Goal: Transaction & Acquisition: Purchase product/service

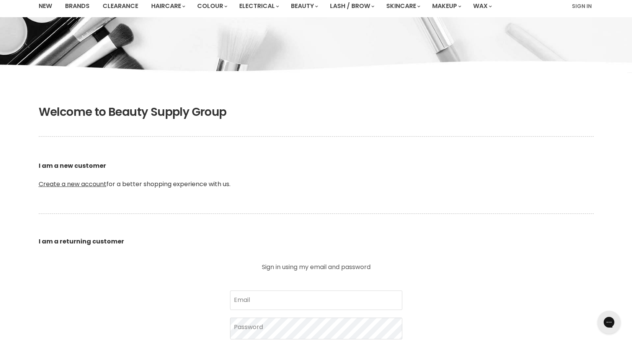
scroll to position [83, 0]
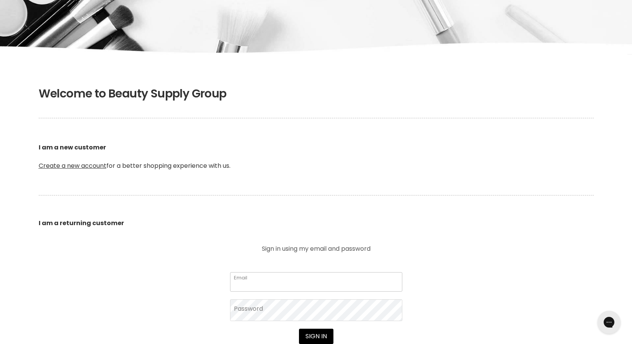
paste input "[EMAIL_ADDRESS][DOMAIN_NAME]"
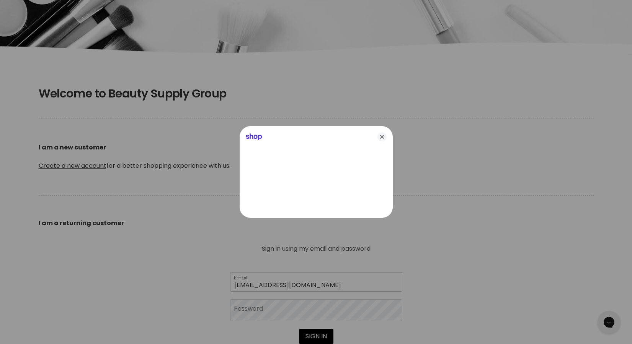
type input "embellishdae@outlook.com"
click at [382, 135] on icon "Close" at bounding box center [381, 136] width 9 height 9
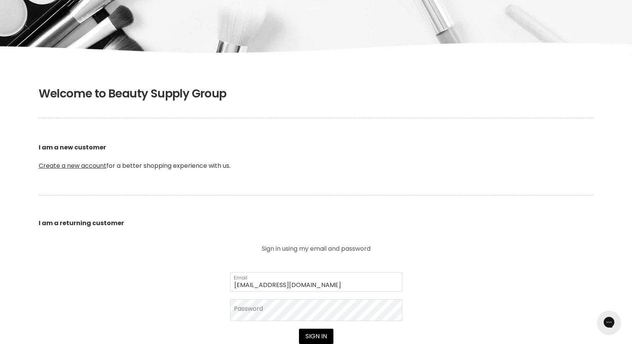
click at [330, 322] on form "embellishdae@outlook.com Email Password Sign in I forgot my password" at bounding box center [316, 321] width 172 height 96
click at [316, 341] on button "Sign in" at bounding box center [316, 336] width 34 height 15
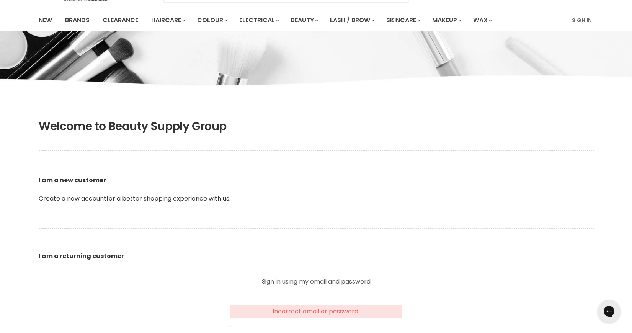
scroll to position [132, 0]
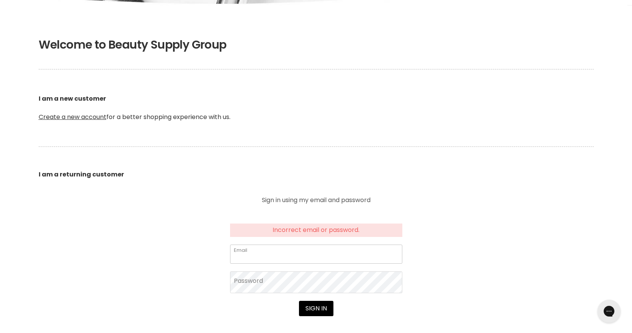
paste input "embellishdae@outlook.com"
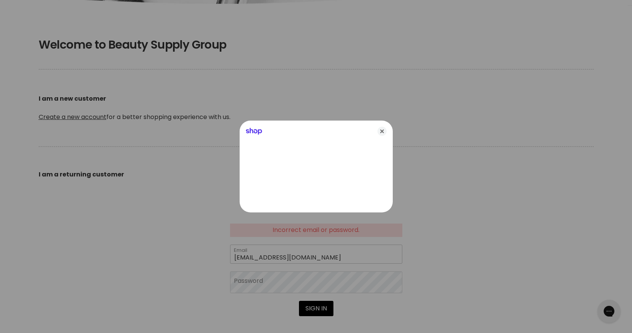
type input "embellishdae@outlook.com"
click at [181, 282] on div at bounding box center [316, 166] width 632 height 333
click at [377, 131] on icon "Close" at bounding box center [381, 131] width 9 height 9
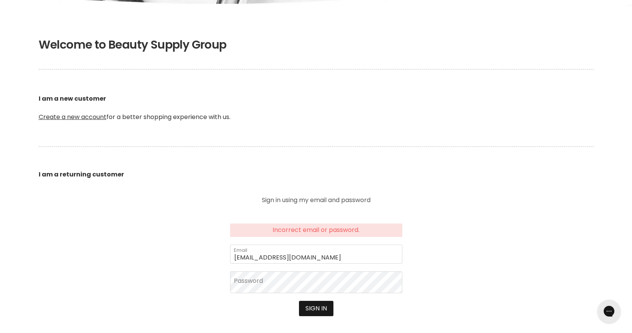
click at [323, 305] on button "Sign in" at bounding box center [316, 308] width 34 height 15
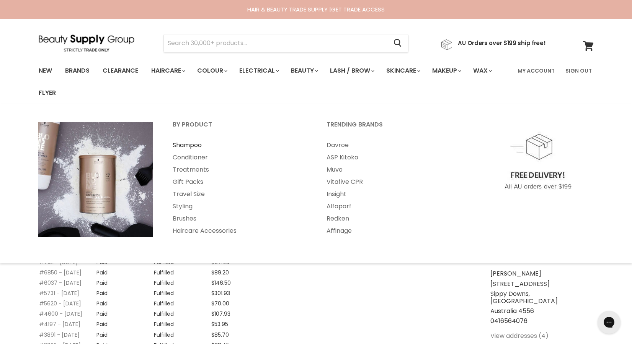
click at [188, 146] on link "Shampoo" at bounding box center [239, 145] width 152 height 12
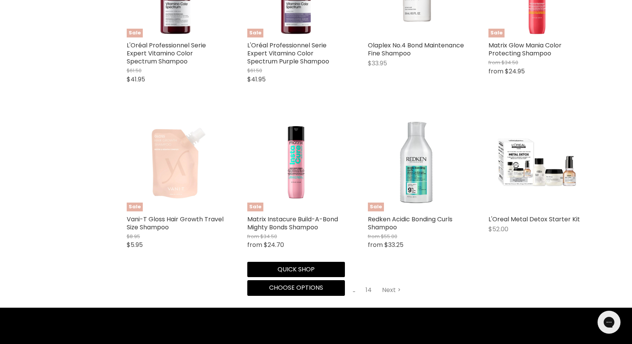
scroll to position [1967, 0]
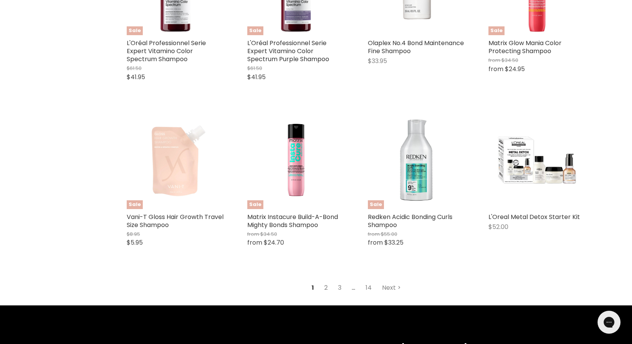
click at [325, 281] on link "2" at bounding box center [326, 288] width 12 height 14
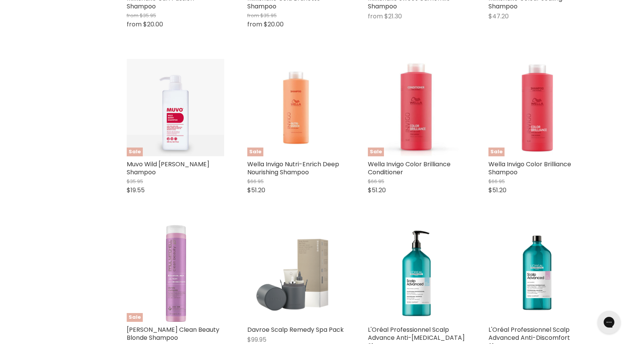
scroll to position [1498, 0]
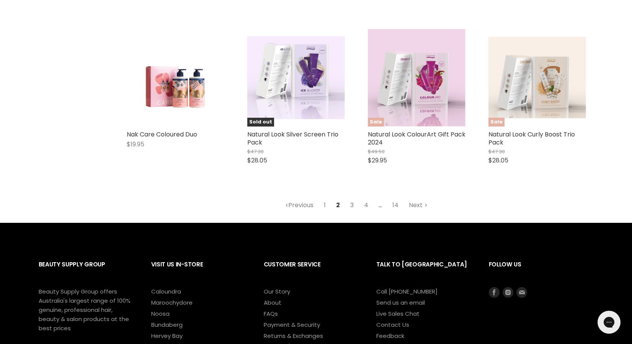
click at [351, 199] on link "3" at bounding box center [352, 206] width 12 height 14
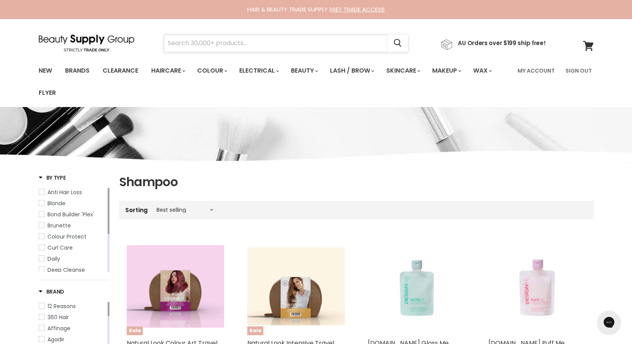
click at [299, 41] on input "Search" at bounding box center [276, 43] width 224 height 18
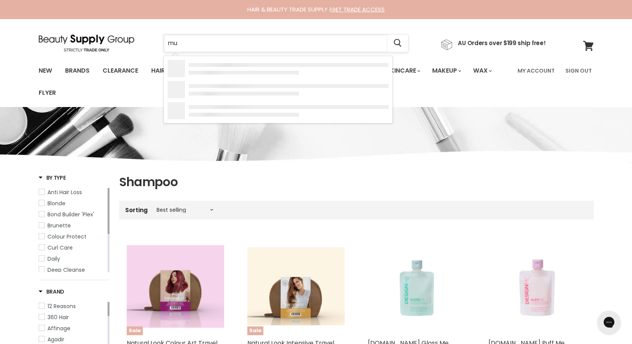
type input "muk"
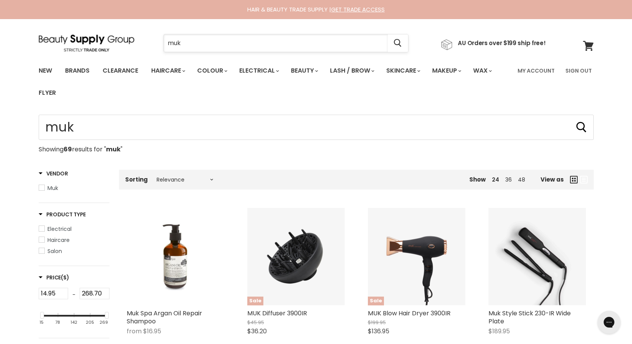
click at [302, 37] on input "muk" at bounding box center [276, 43] width 224 height 18
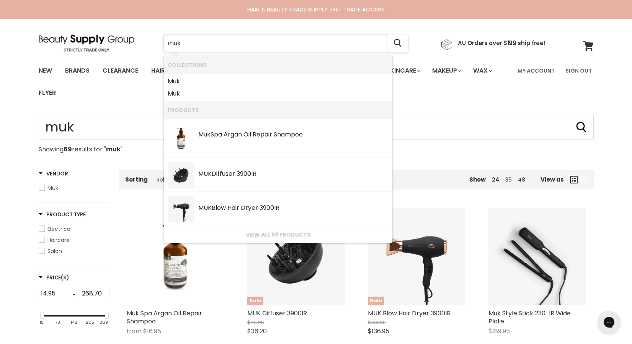
click at [302, 37] on input "muk" at bounding box center [276, 43] width 224 height 18
type input "muk shampoo"
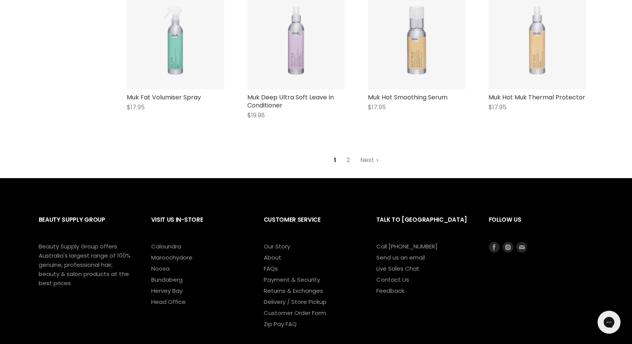
scroll to position [1016, 0]
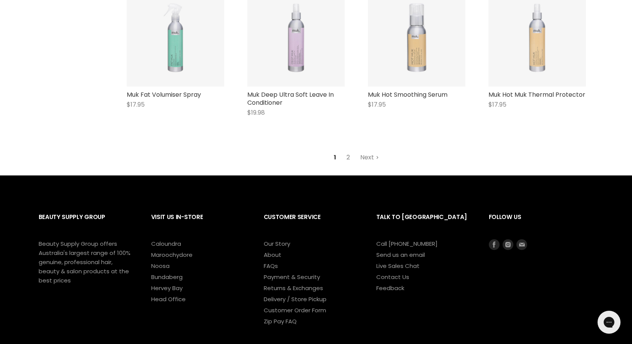
click at [347, 151] on link "2" at bounding box center [348, 158] width 12 height 14
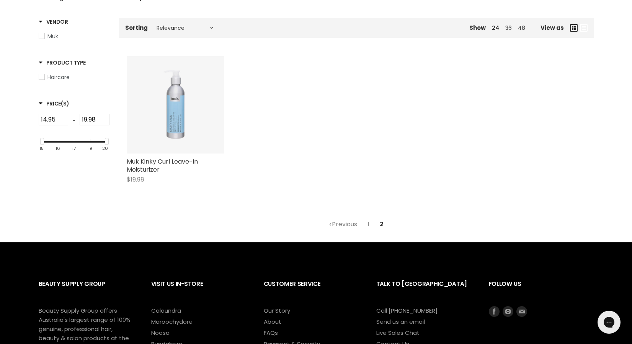
scroll to position [156, 0]
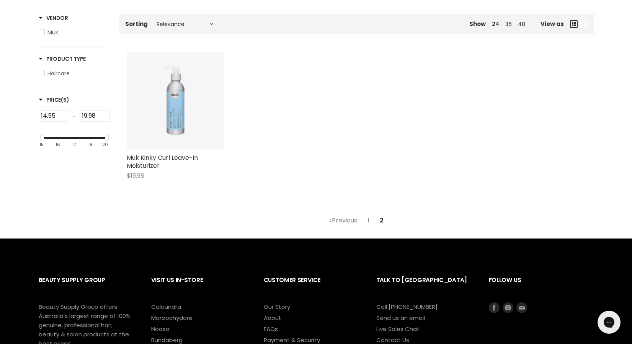
click at [369, 220] on link "1" at bounding box center [368, 221] width 10 height 14
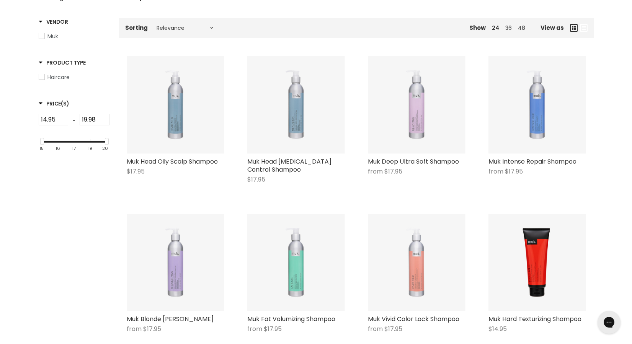
scroll to position [152, 0]
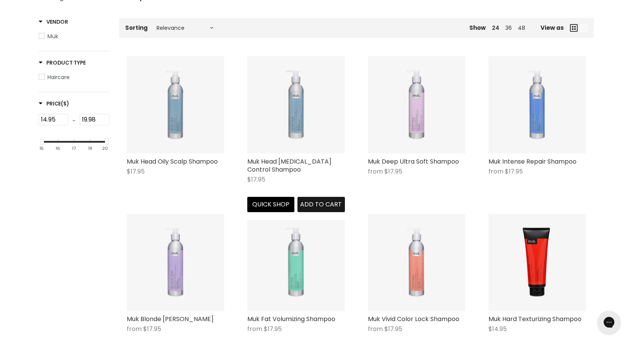
click at [313, 205] on span "Add to cart" at bounding box center [321, 204] width 42 height 9
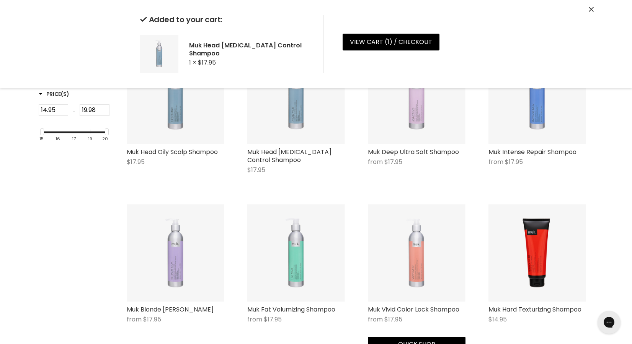
scroll to position [164, 0]
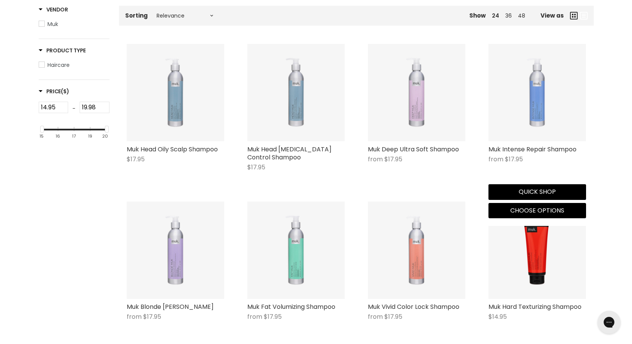
click at [541, 96] on img "Main content" at bounding box center [537, 93] width 98 height 98
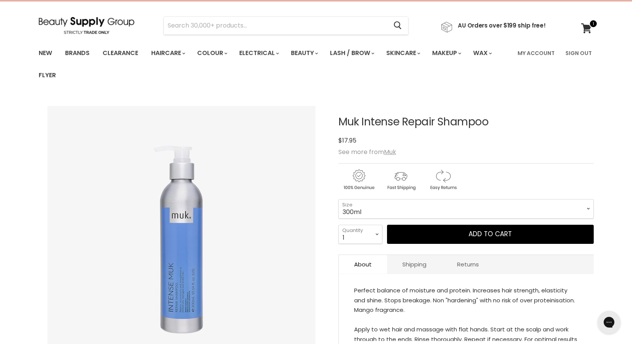
scroll to position [36, 0]
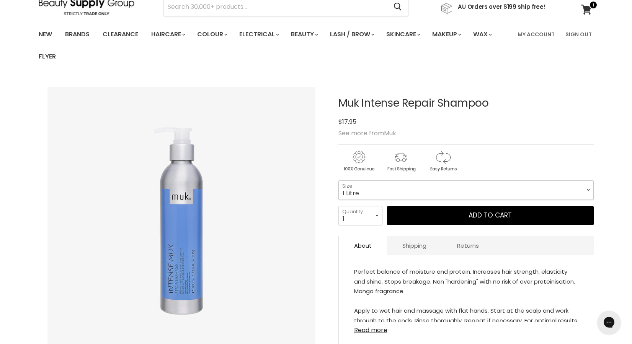
select select "1 Litre"
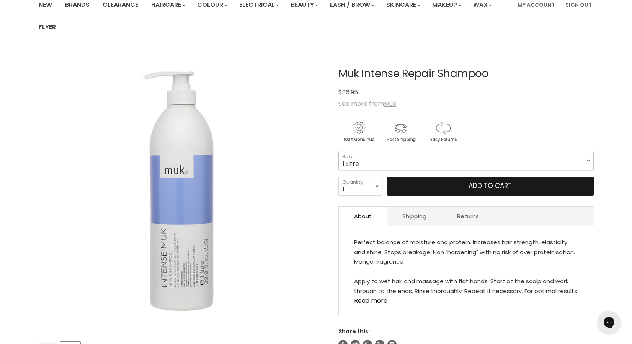
scroll to position [70, 0]
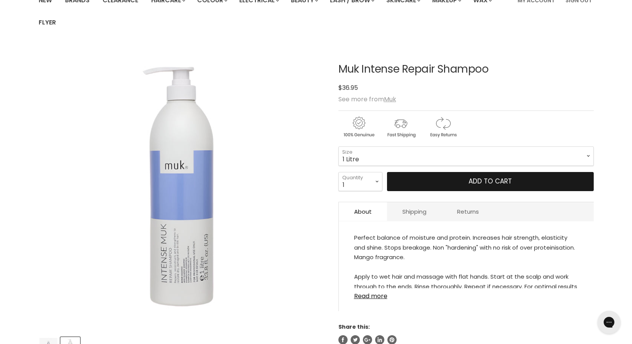
click at [478, 181] on button "Add to cart" at bounding box center [490, 181] width 207 height 19
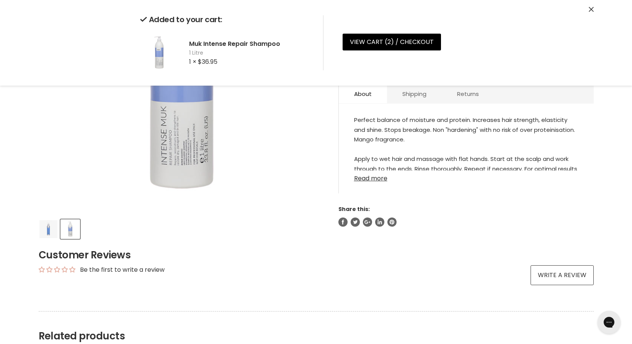
scroll to position [189, 0]
click at [379, 178] on link "Read more" at bounding box center [466, 175] width 224 height 11
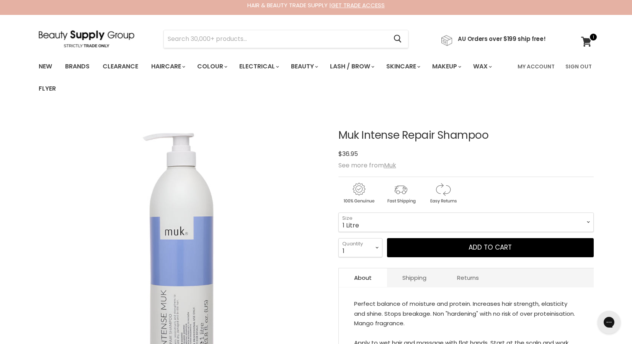
scroll to position [5, 0]
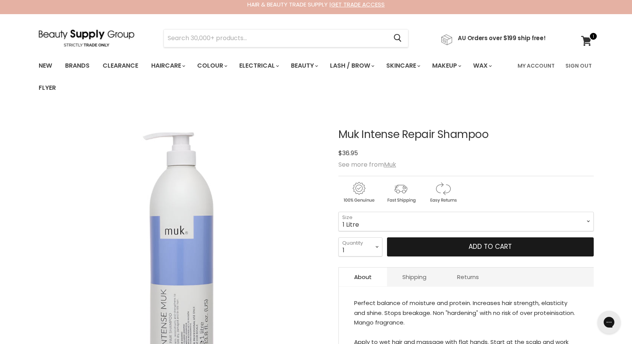
click at [491, 245] on button "Add to cart" at bounding box center [490, 247] width 207 height 19
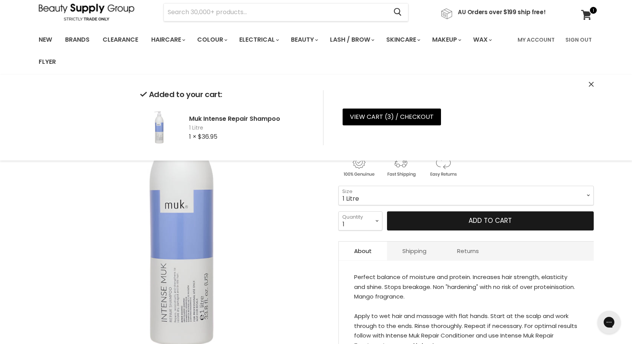
scroll to position [34, 0]
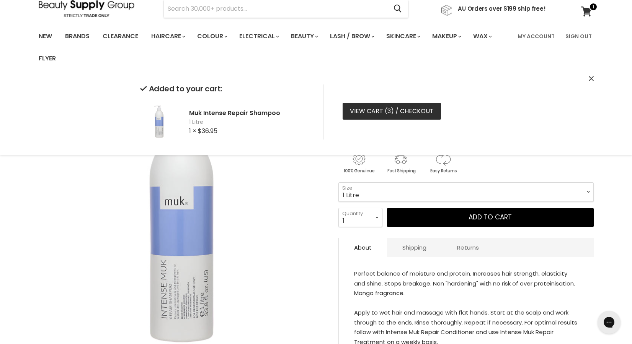
click at [390, 114] on span "3" at bounding box center [388, 111] width 3 height 9
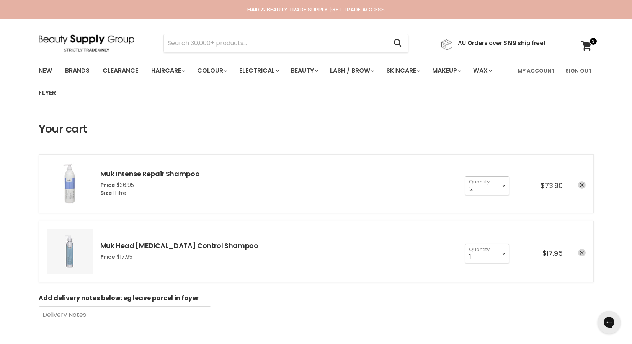
select select "1"
type input "1"
click at [501, 219] on ul "Muk Intense Repair Shampoo Price $36.95 Size 1 Litre 1 2 3 4" at bounding box center [316, 219] width 555 height 128
click at [364, 49] on input "Search" at bounding box center [276, 43] width 224 height 18
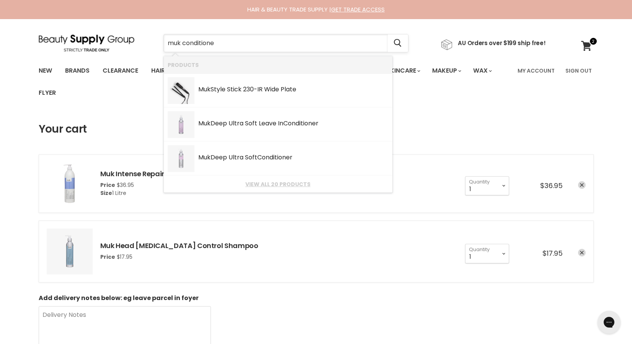
type input "muk conditioner"
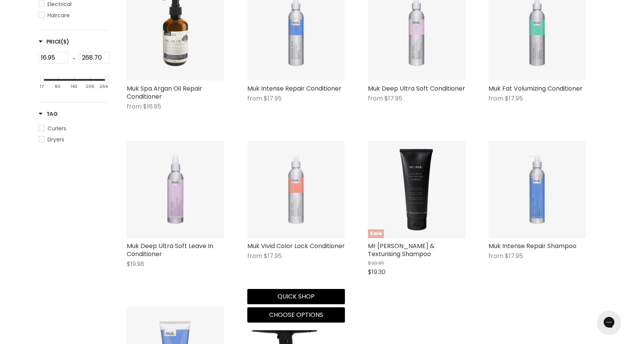
scroll to position [224, 0]
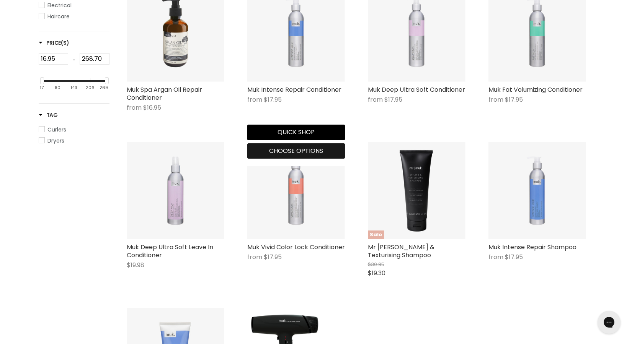
click at [300, 149] on span "Choose options" at bounding box center [296, 151] width 54 height 9
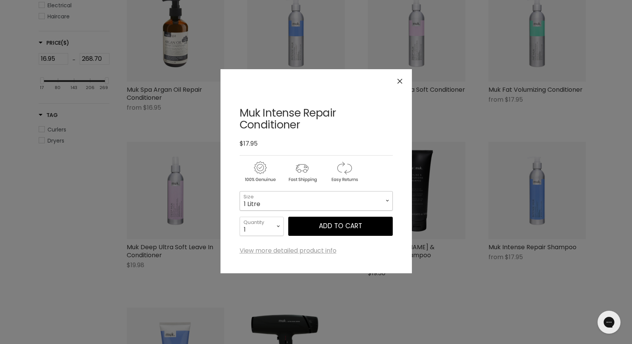
select select "1 Litre"
click at [316, 227] on button "Add to cart" at bounding box center [340, 226] width 104 height 19
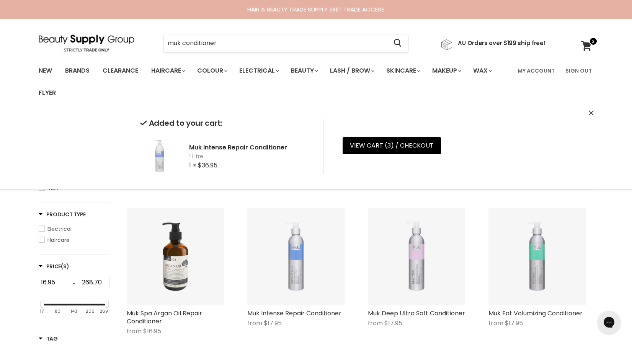
click at [293, 277] on img "Main content" at bounding box center [296, 257] width 98 height 98
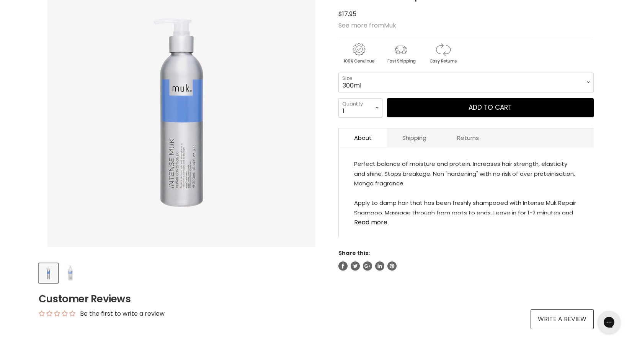
scroll to position [145, 0]
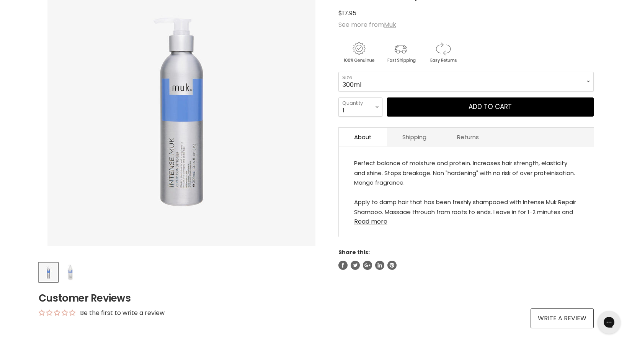
click at [374, 221] on link "Read more" at bounding box center [466, 219] width 224 height 11
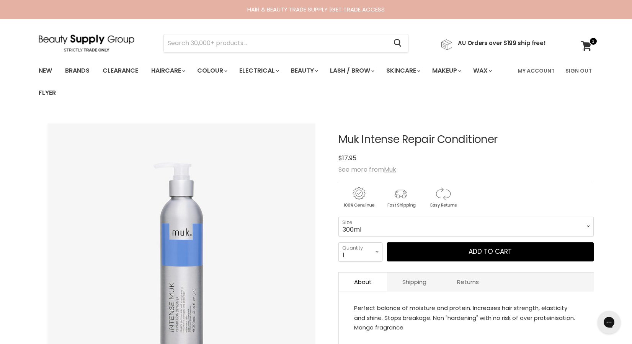
scroll to position [0, 0]
click at [590, 41] on span at bounding box center [593, 41] width 8 height 8
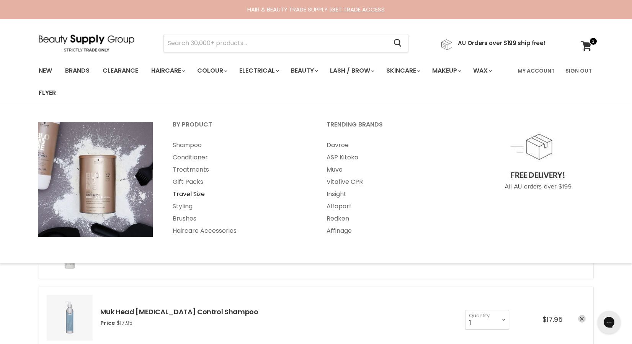
click at [197, 190] on link "Travel Size" at bounding box center [239, 194] width 152 height 12
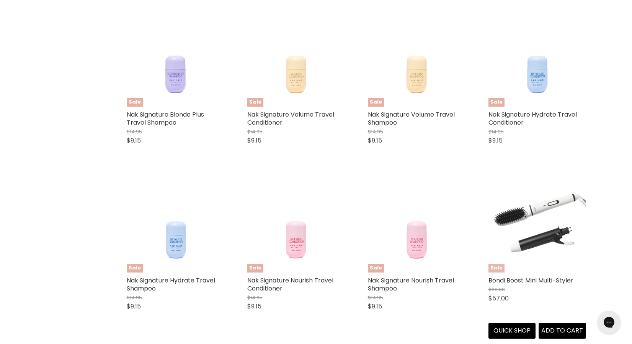
scroll to position [403, 0]
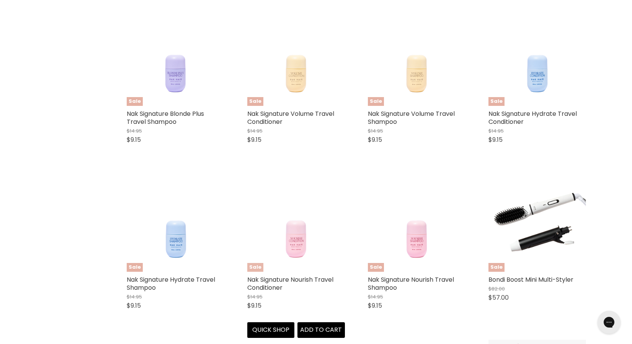
click at [295, 239] on img "Main content" at bounding box center [296, 224] width 78 height 98
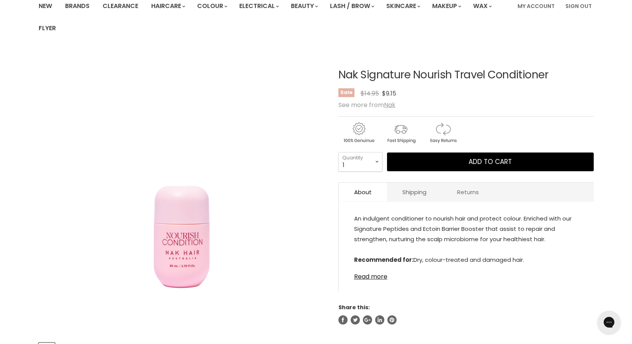
scroll to position [112, 0]
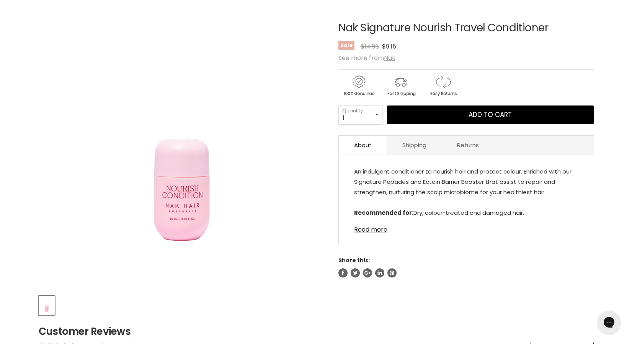
click at [371, 236] on div "An indulgent conditioner to nourish hair and protect colour. Enriched with our …" at bounding box center [466, 204] width 255 height 82
click at [377, 232] on link "Read more" at bounding box center [466, 227] width 224 height 11
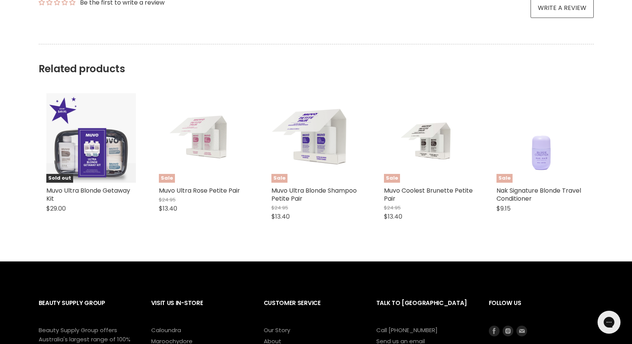
scroll to position [505, 0]
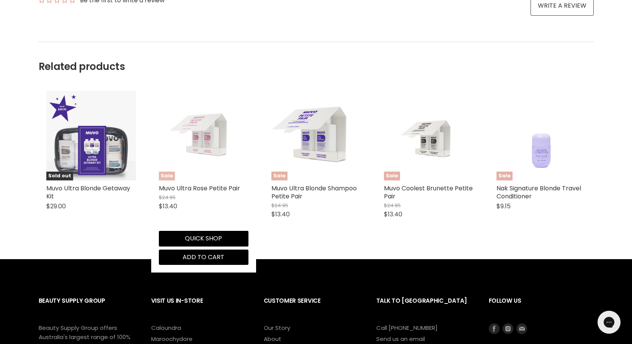
click at [202, 146] on img "Main content" at bounding box center [203, 135] width 69 height 69
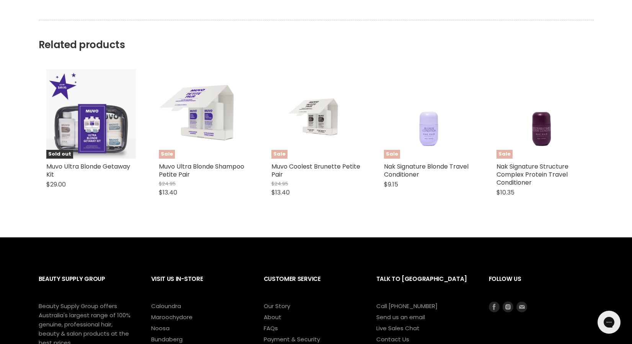
scroll to position [513, 0]
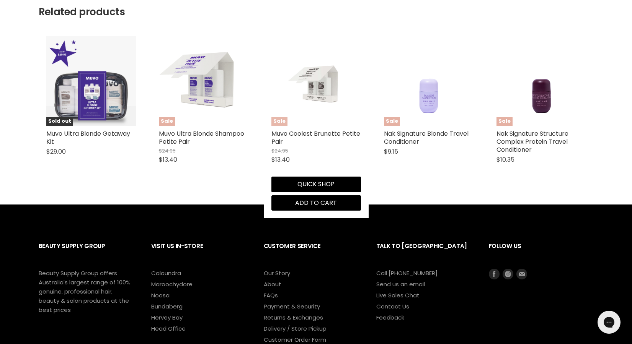
click at [310, 88] on img "Main content" at bounding box center [316, 81] width 60 height 90
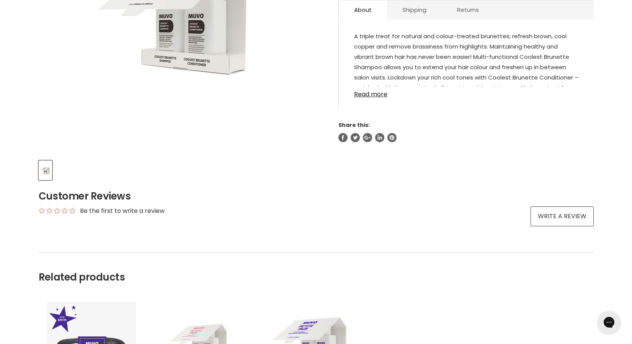
scroll to position [246, 0]
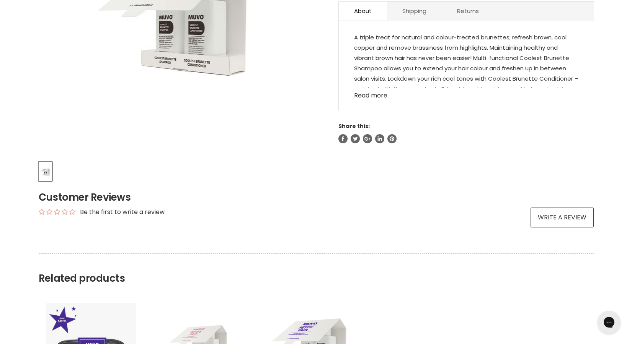
click at [367, 99] on link "Read more" at bounding box center [466, 93] width 224 height 11
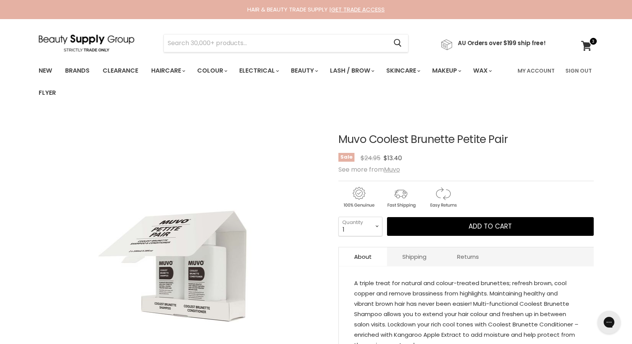
scroll to position [0, 0]
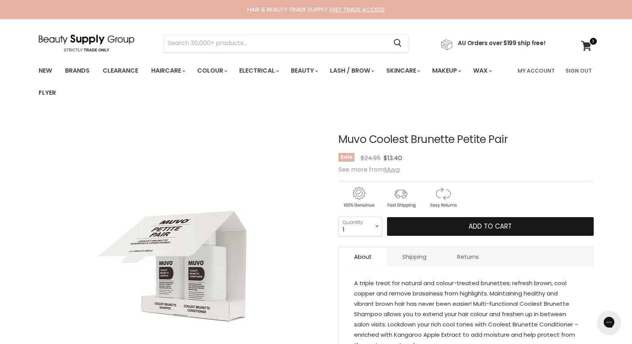
click at [447, 223] on button "Add to cart" at bounding box center [490, 226] width 207 height 19
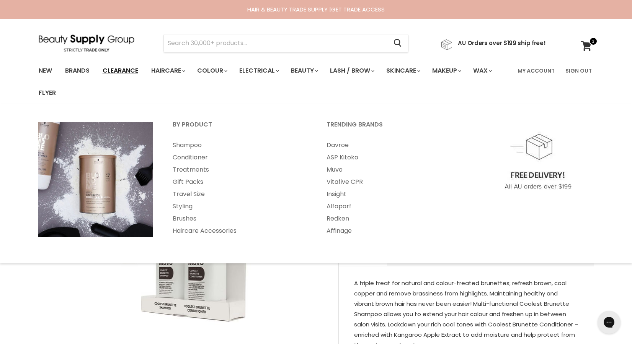
click at [128, 70] on link "Clearance" at bounding box center [120, 71] width 47 height 16
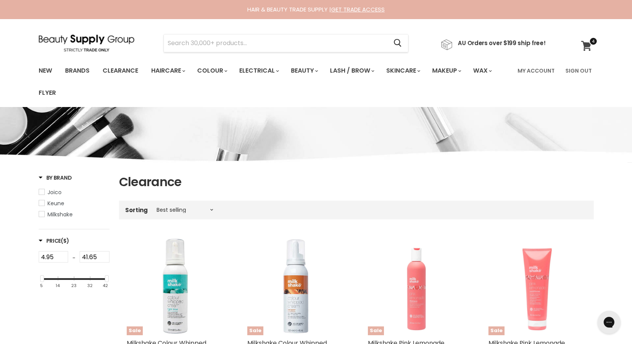
click at [591, 42] on span at bounding box center [593, 41] width 8 height 8
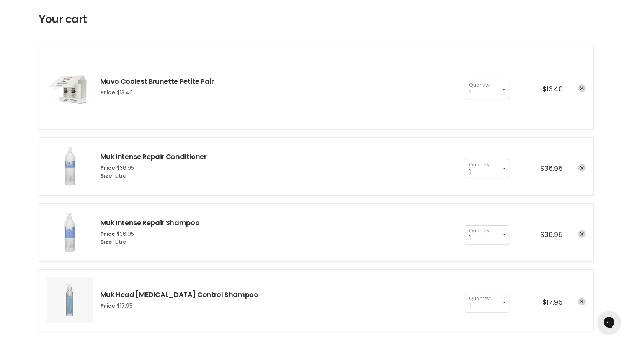
scroll to position [112, 0]
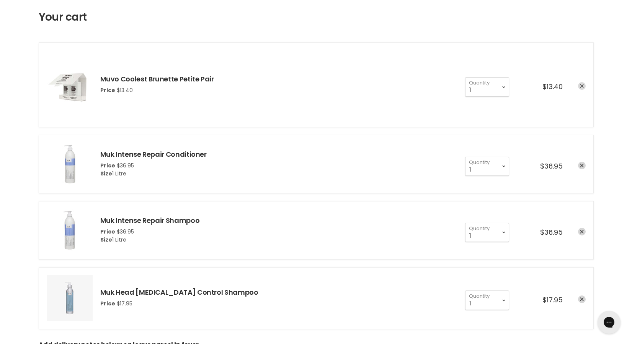
click at [581, 85] on icon "remove Muvo Coolest Brunette Petite Pair" at bounding box center [582, 86] width 4 height 4
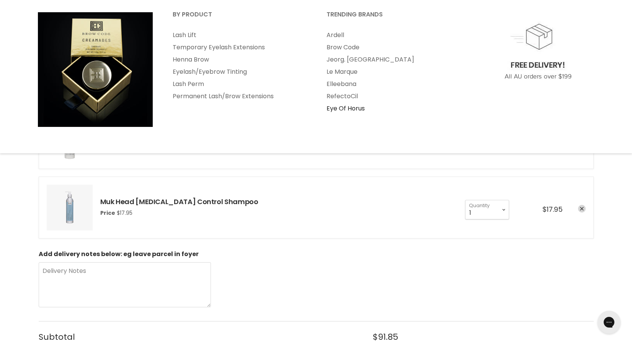
scroll to position [111, 0]
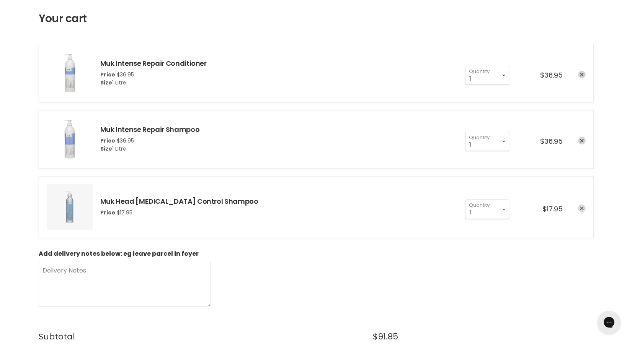
click at [581, 210] on icon "remove Muk Head Dandruff Control Shampoo" at bounding box center [582, 209] width 4 height 4
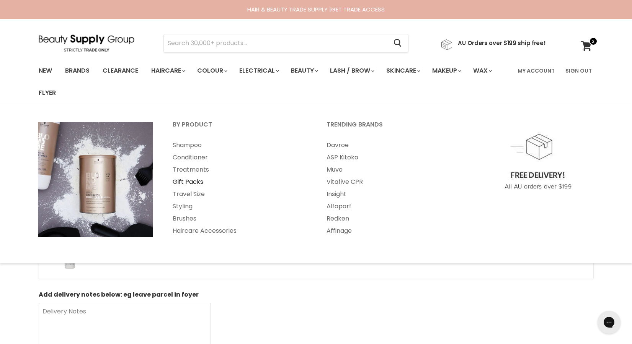
click at [187, 181] on link "Gift Packs" at bounding box center [239, 182] width 152 height 12
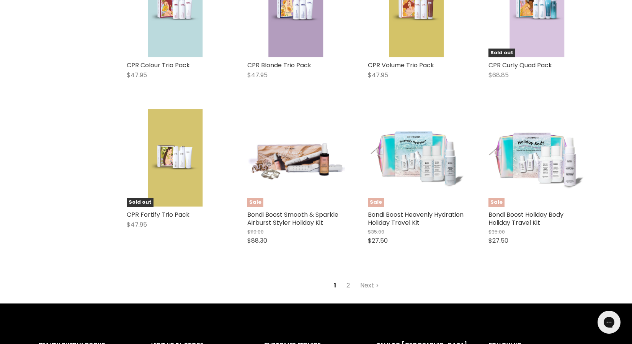
scroll to position [1888, 0]
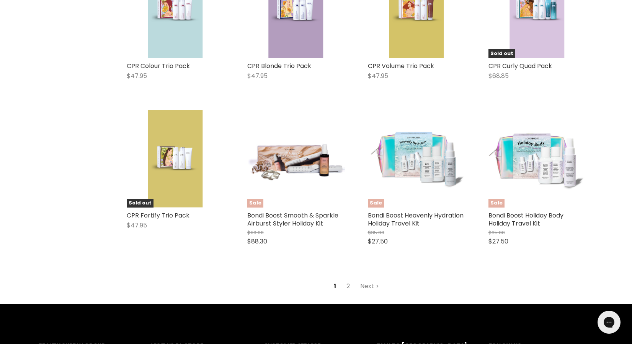
click at [350, 282] on link "2" at bounding box center [348, 287] width 12 height 14
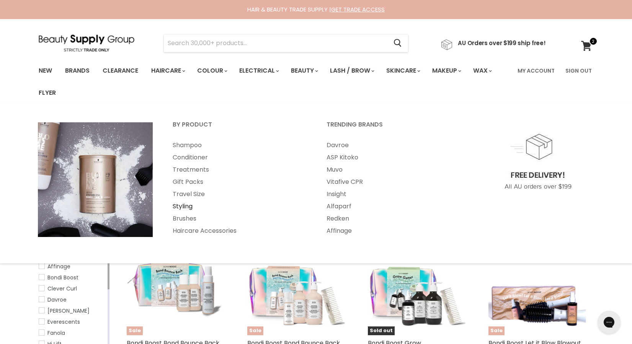
click at [187, 201] on link "Styling" at bounding box center [239, 207] width 152 height 12
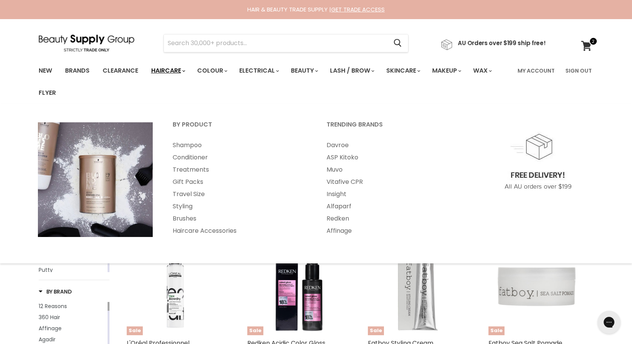
click at [175, 74] on link "Haircare" at bounding box center [167, 71] width 44 height 16
click at [188, 194] on link "Travel Size" at bounding box center [239, 194] width 152 height 12
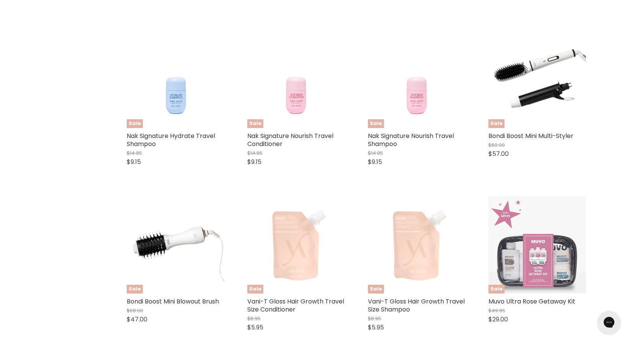
scroll to position [552, 0]
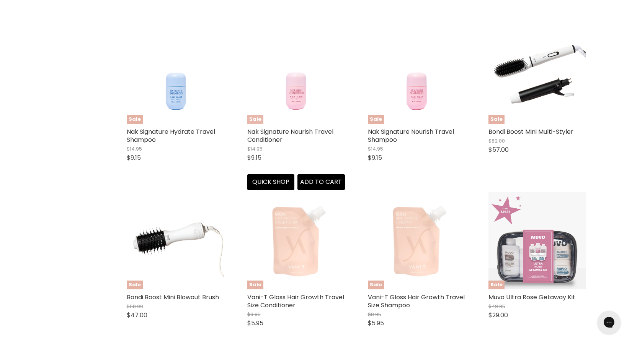
click at [301, 91] on img "Main content" at bounding box center [296, 75] width 78 height 98
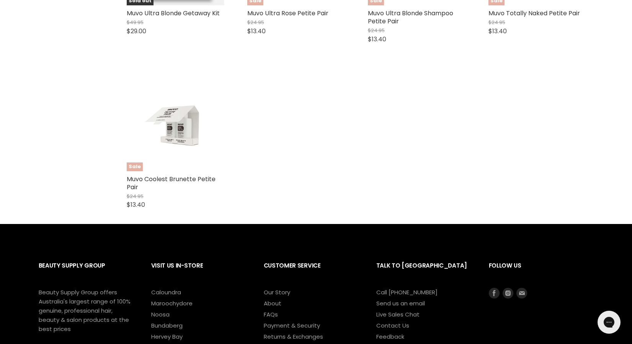
scroll to position [1003, 0]
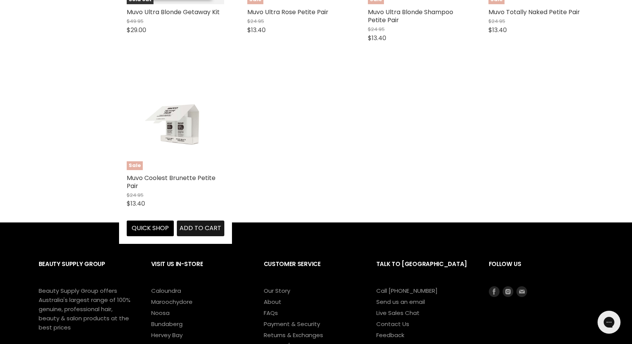
click at [192, 227] on span "Add to cart" at bounding box center [201, 228] width 42 height 9
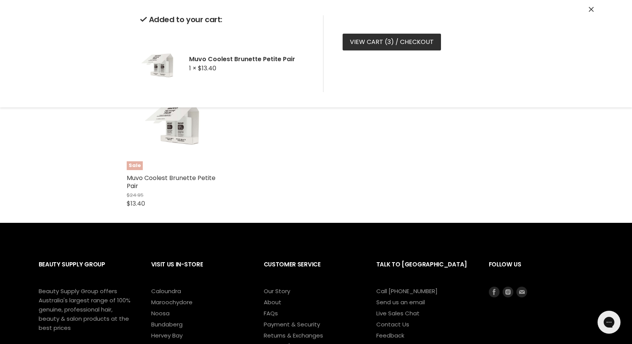
click at [381, 44] on link "View cart ( 3 ) / Checkout" at bounding box center [392, 42] width 98 height 17
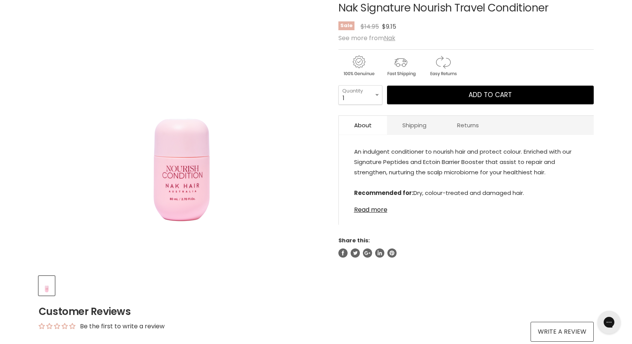
scroll to position [134, 0]
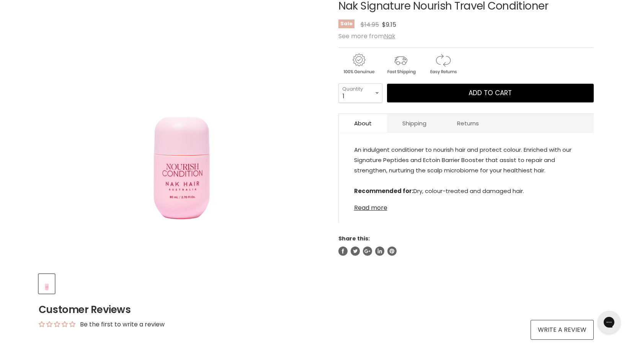
click at [366, 209] on link "Read more" at bounding box center [466, 205] width 224 height 11
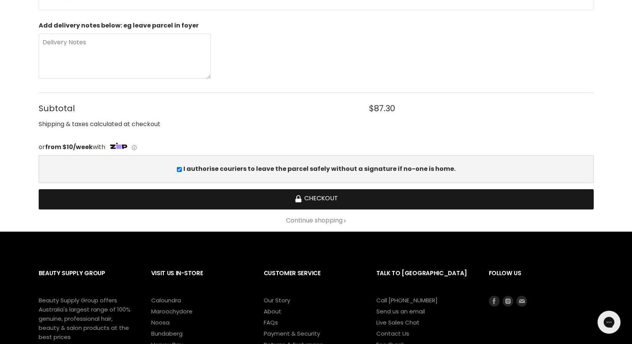
scroll to position [366, 0]
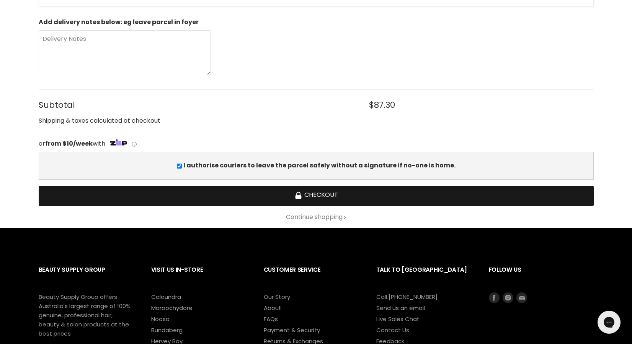
click at [313, 194] on button "Checkout" at bounding box center [316, 196] width 555 height 20
